Goal: Task Accomplishment & Management: Manage account settings

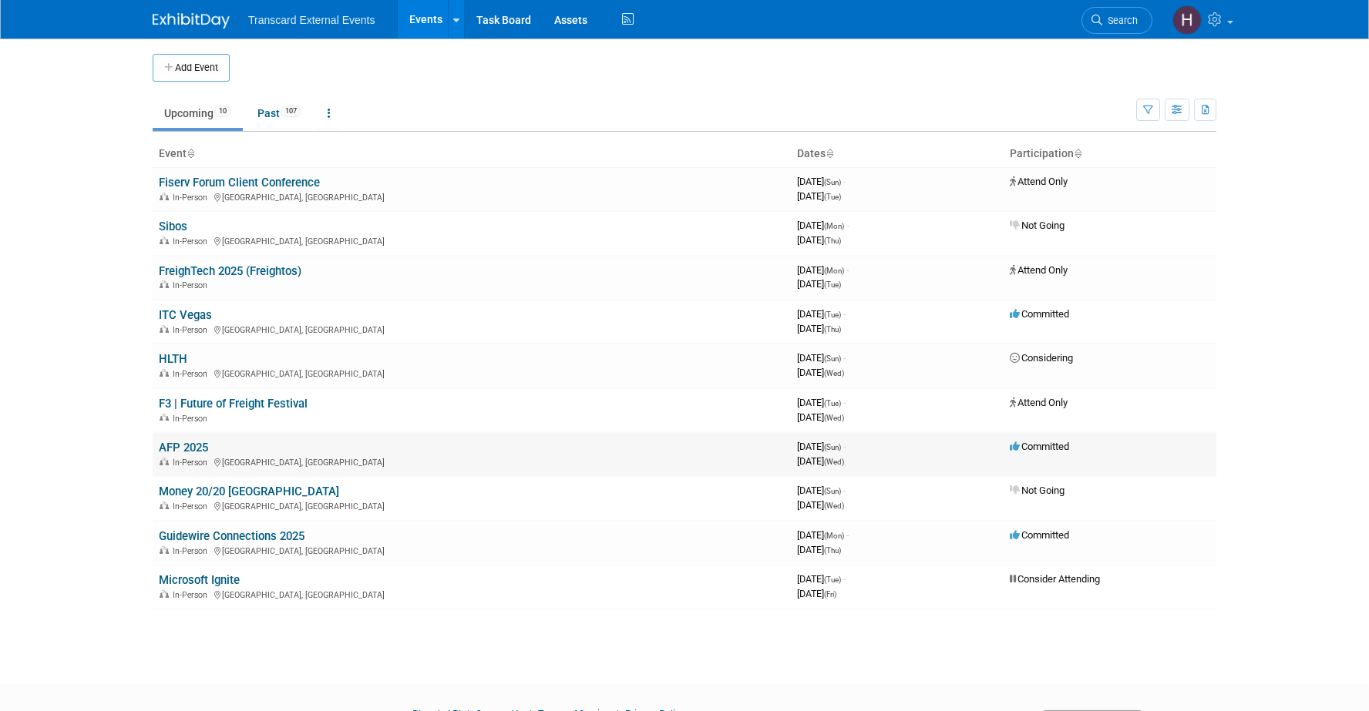
click at [194, 452] on link "AFP 2025" at bounding box center [183, 448] width 49 height 14
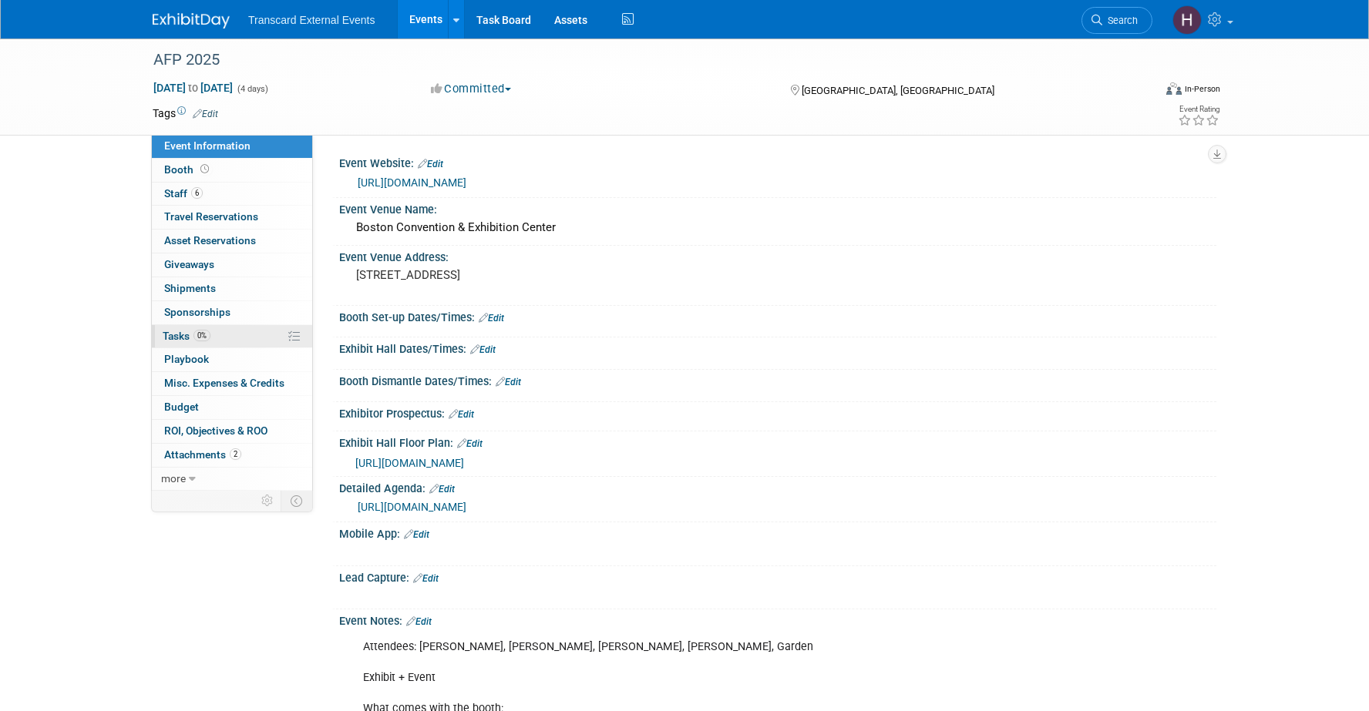
click at [225, 337] on link "0% Tasks 0%" at bounding box center [232, 336] width 160 height 23
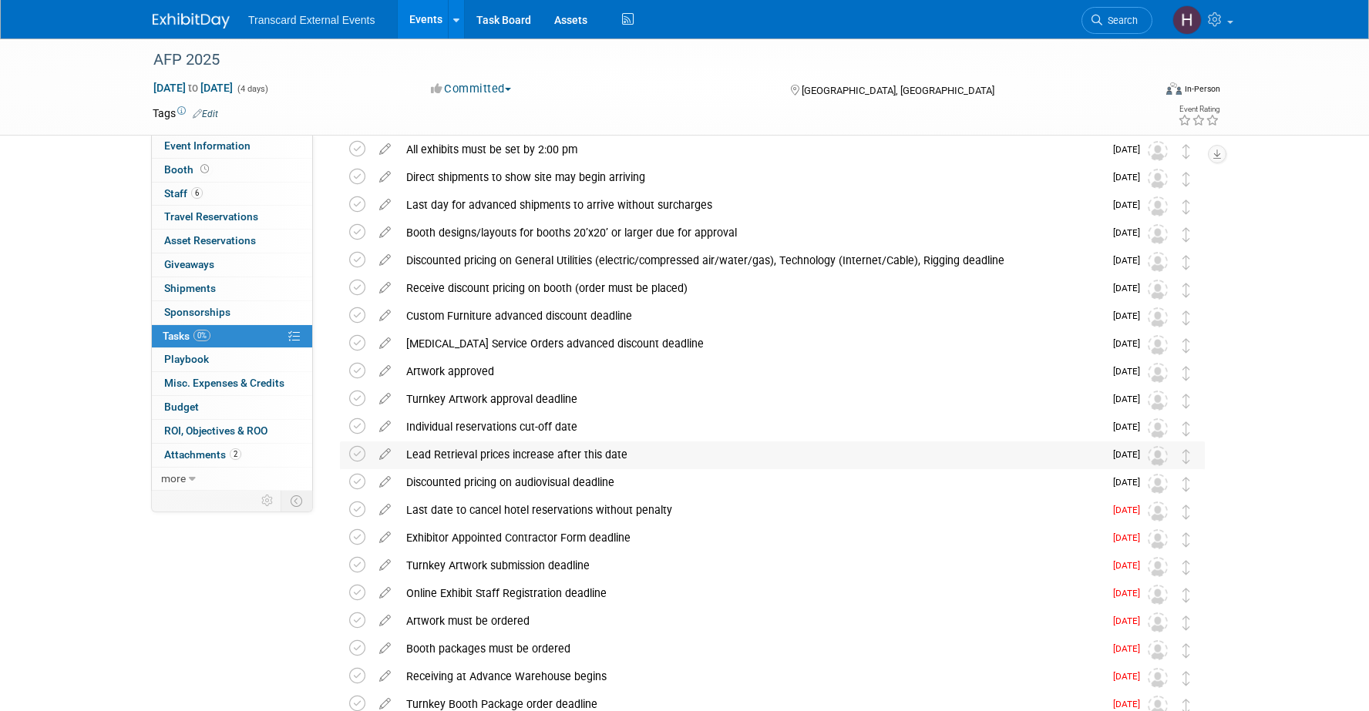
scroll to position [92, 0]
click at [362, 510] on icon at bounding box center [357, 509] width 16 height 16
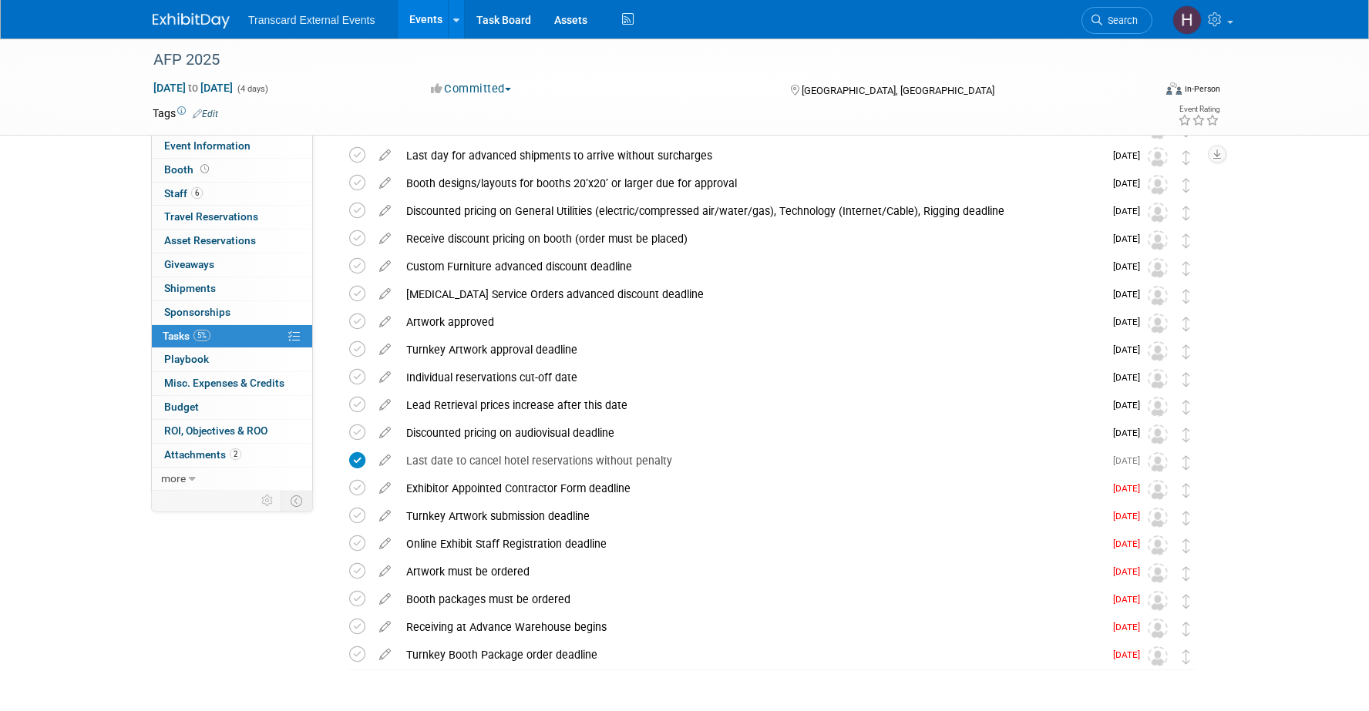
scroll to position [143, 0]
click at [356, 486] on icon at bounding box center [357, 487] width 16 height 16
click at [361, 542] on icon at bounding box center [357, 542] width 16 height 16
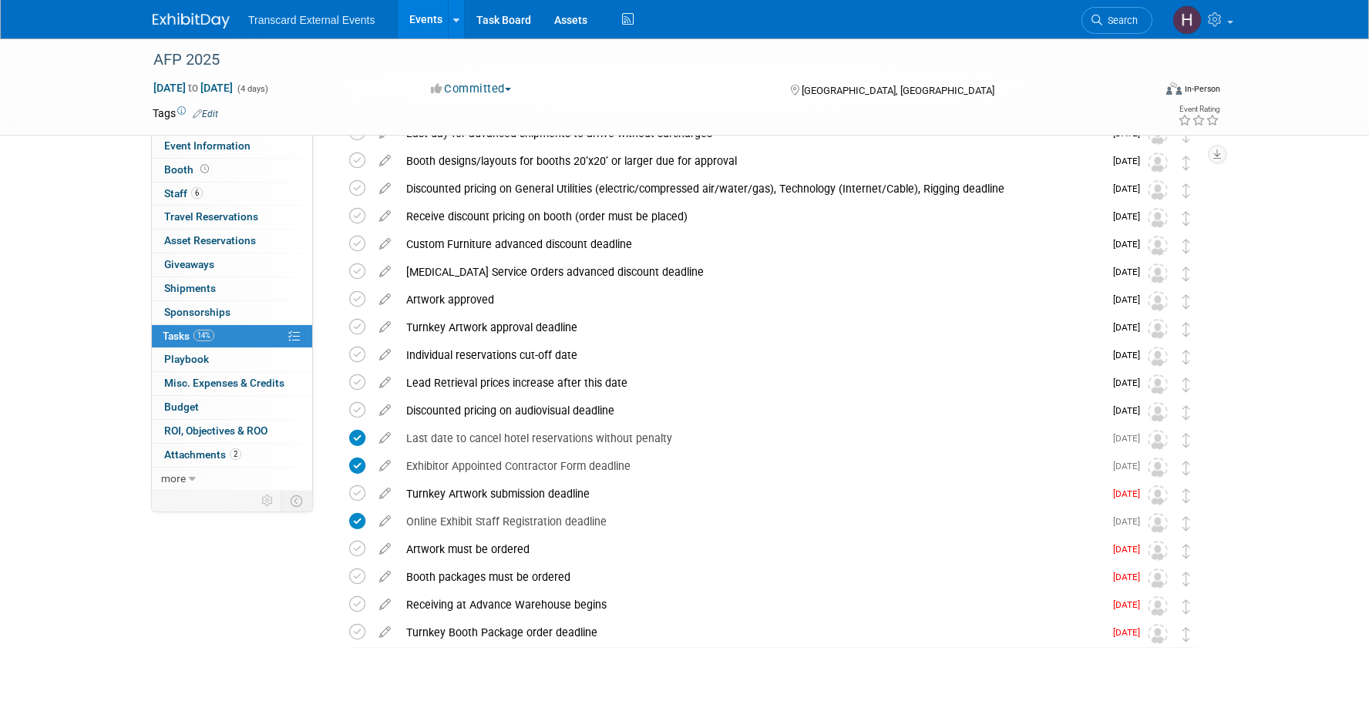
scroll to position [165, 0]
click at [361, 546] on icon at bounding box center [357, 547] width 16 height 16
click at [360, 571] on icon at bounding box center [357, 575] width 16 height 16
click at [361, 601] on icon at bounding box center [357, 603] width 16 height 16
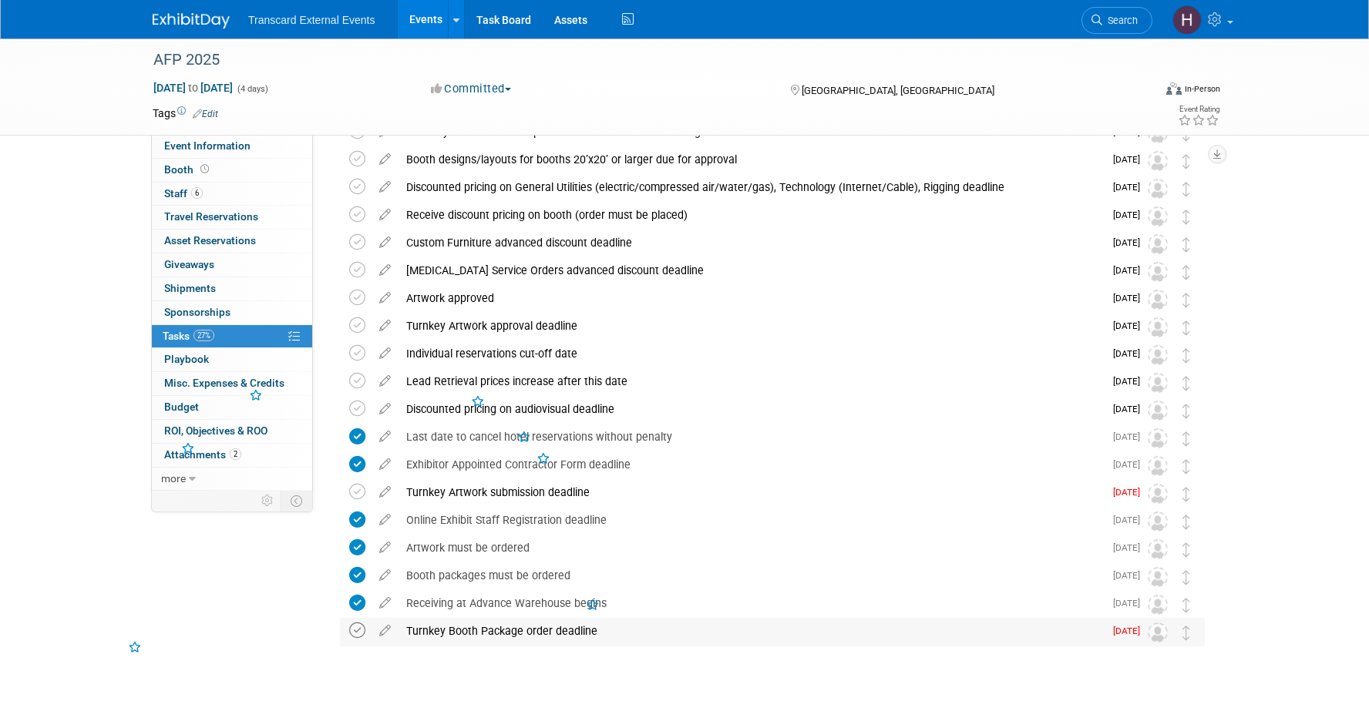
click at [361, 632] on icon at bounding box center [357, 631] width 16 height 16
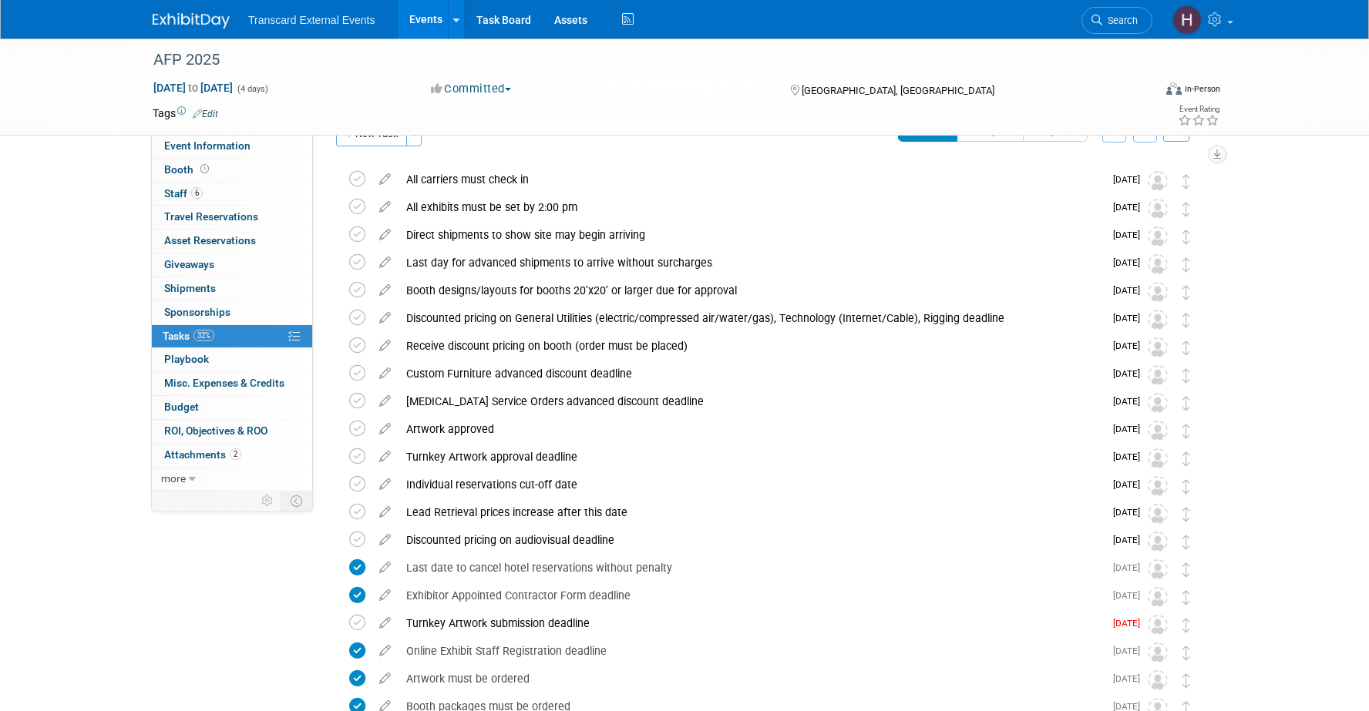
scroll to position [30, 0]
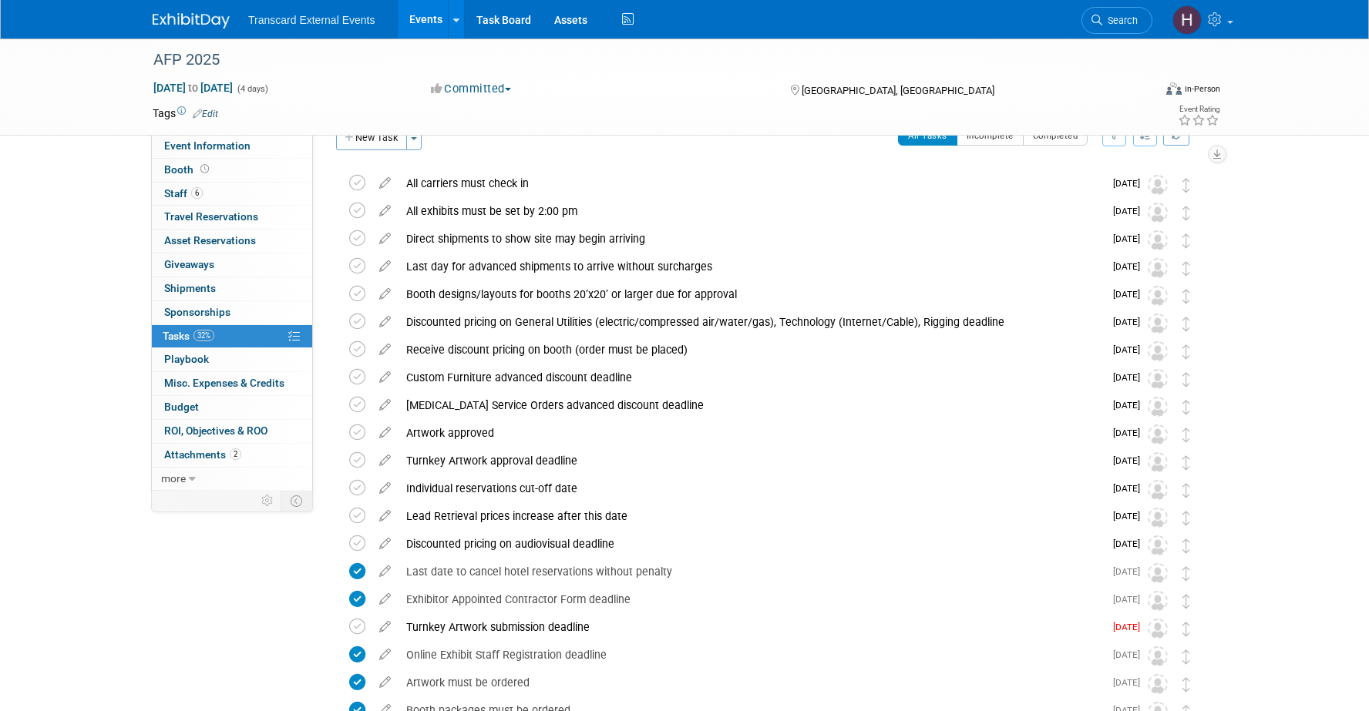
click at [191, 31] on div "Transcard External Events Events Add Event Bulk Upload Events Shareable Event B…" at bounding box center [684, 19] width 1063 height 39
click at [190, 25] on img at bounding box center [191, 20] width 77 height 15
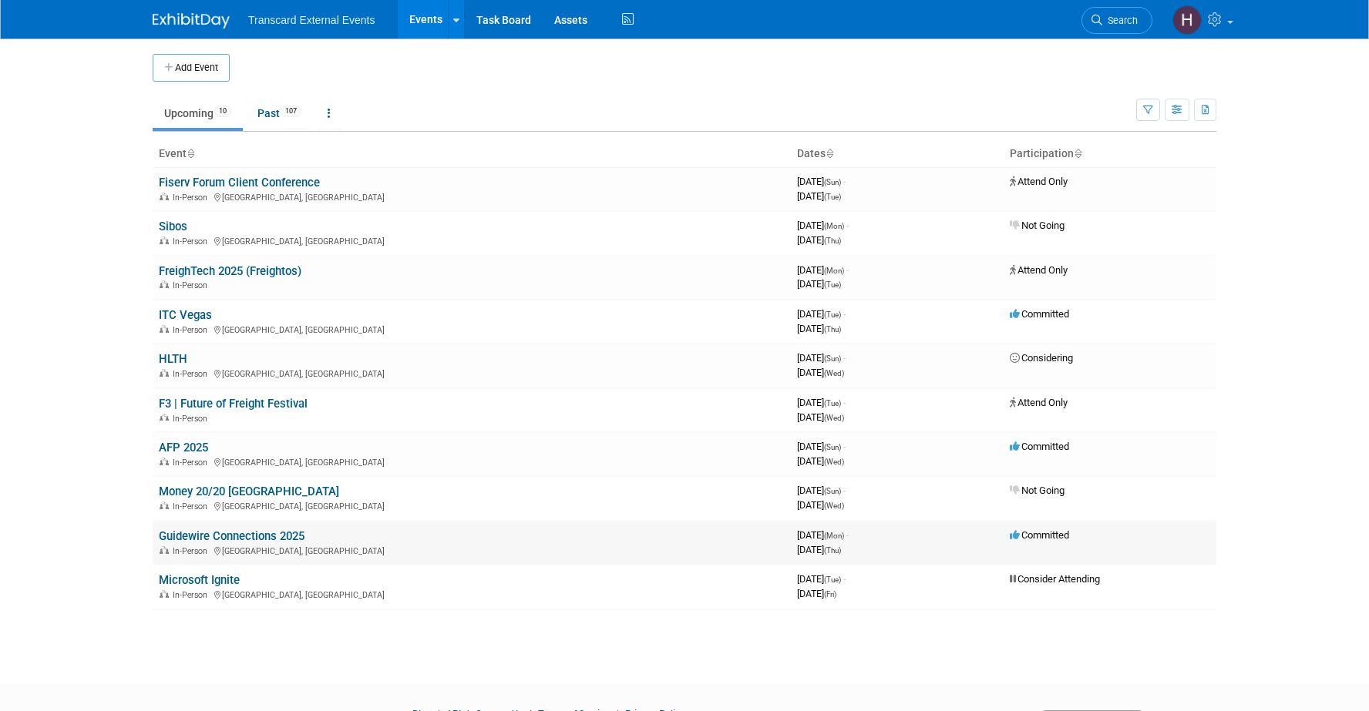
click at [212, 540] on link "Guidewire Connections 2025" at bounding box center [232, 536] width 146 height 14
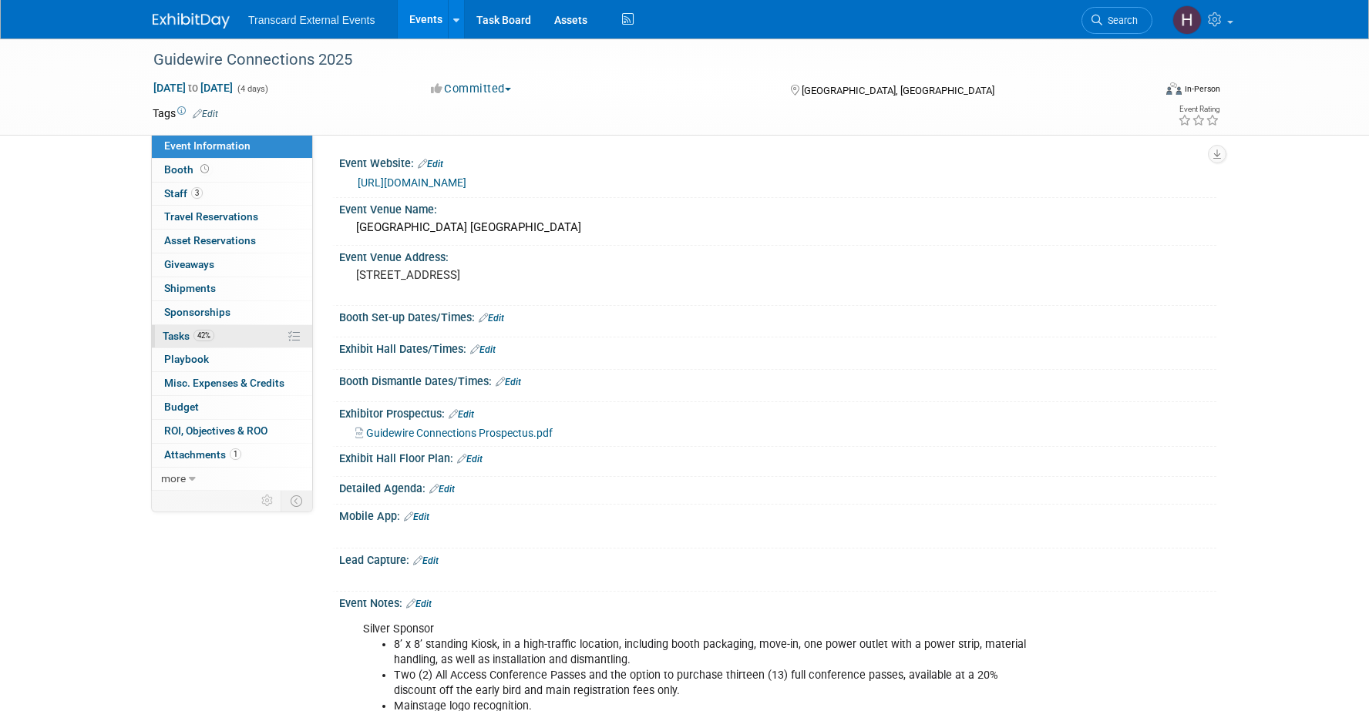
click at [216, 333] on link "42% Tasks 42%" at bounding box center [232, 336] width 160 height 23
